Goal: Task Accomplishment & Management: Manage account settings

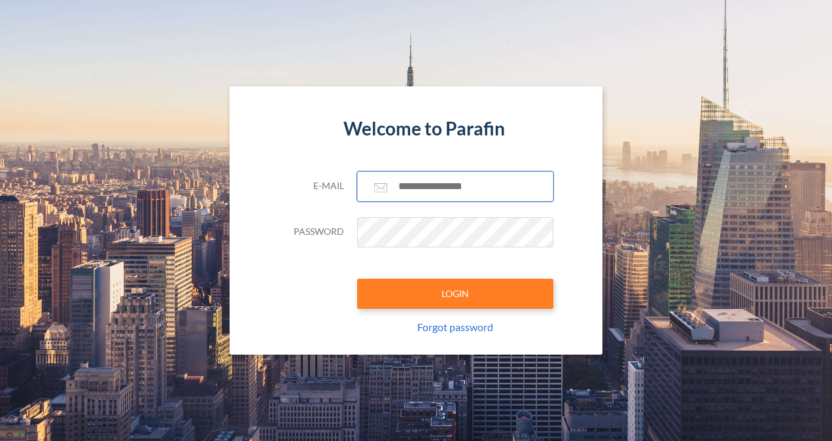
click at [444, 185] on input "text" at bounding box center [455, 186] width 196 height 30
type input "**********"
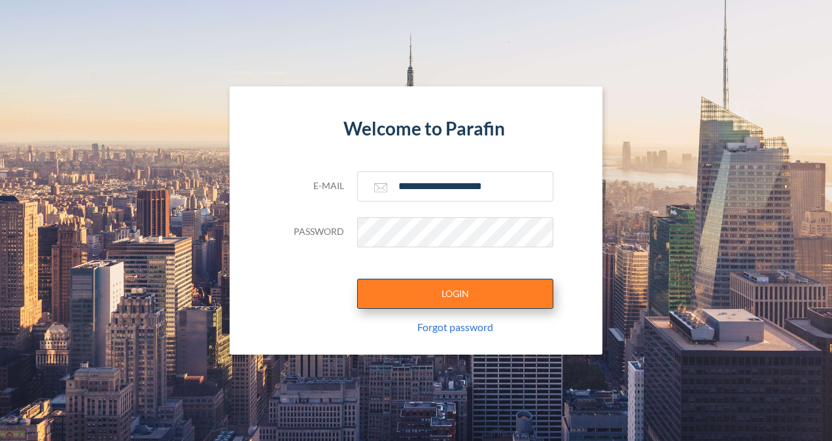
click at [463, 293] on button "LOGIN" at bounding box center [455, 294] width 196 height 30
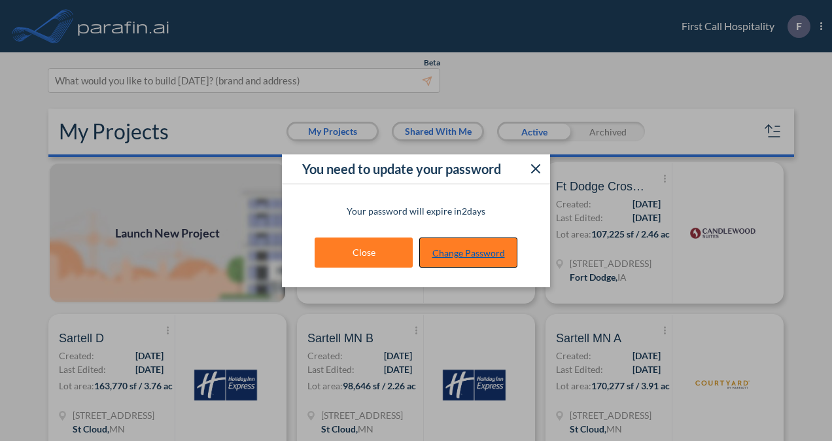
click at [483, 249] on link "Change Password" at bounding box center [468, 253] width 98 height 30
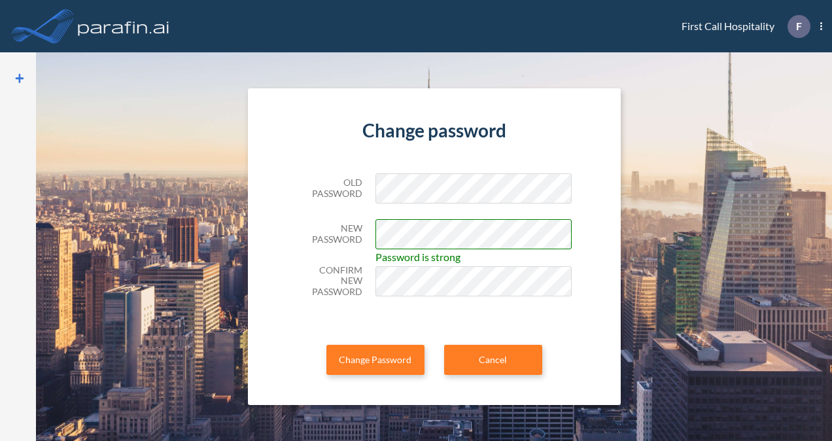
click at [497, 202] on form "Change password Old Password New Password Password is strong Confirm New Passwo…" at bounding box center [434, 246] width 275 height 317
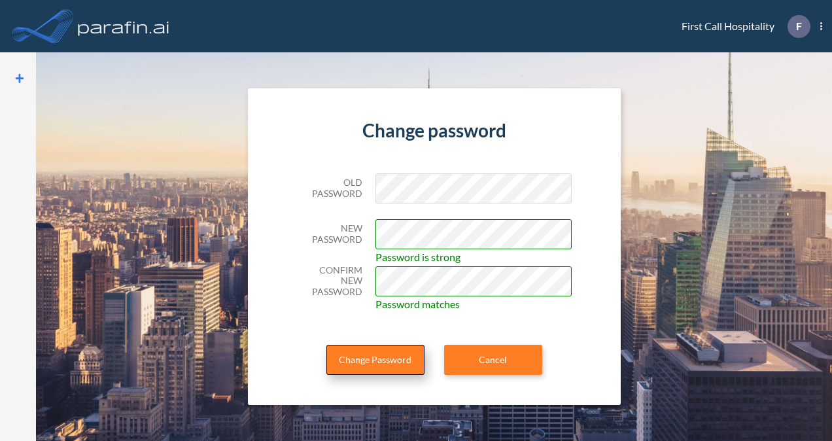
click at [402, 359] on button "Change Password" at bounding box center [376, 360] width 98 height 30
